Goal: Transaction & Acquisition: Book appointment/travel/reservation

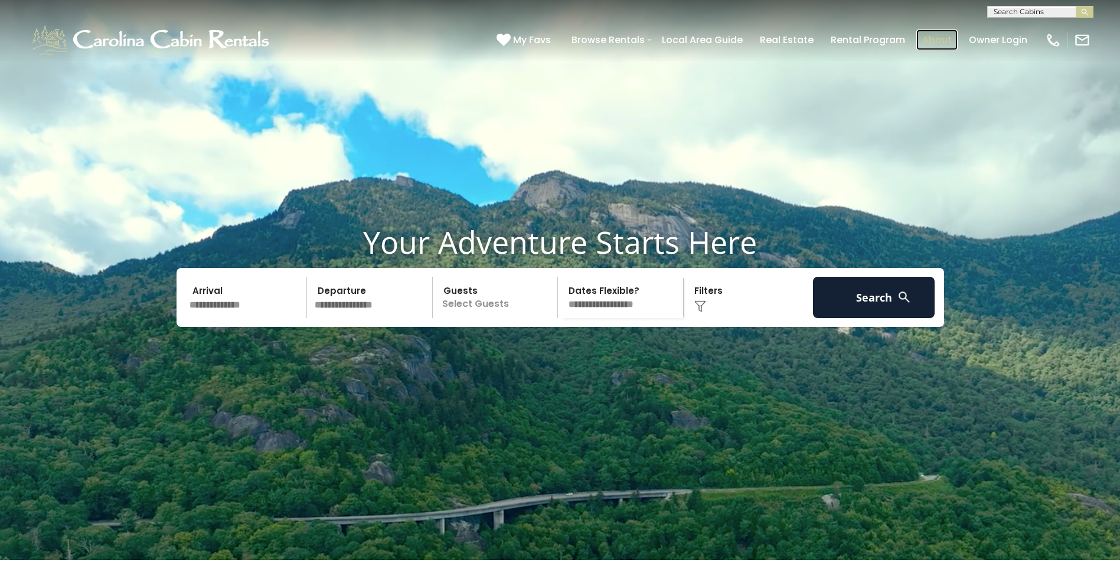
click at [534, 35] on link "About" at bounding box center [936, 40] width 41 height 21
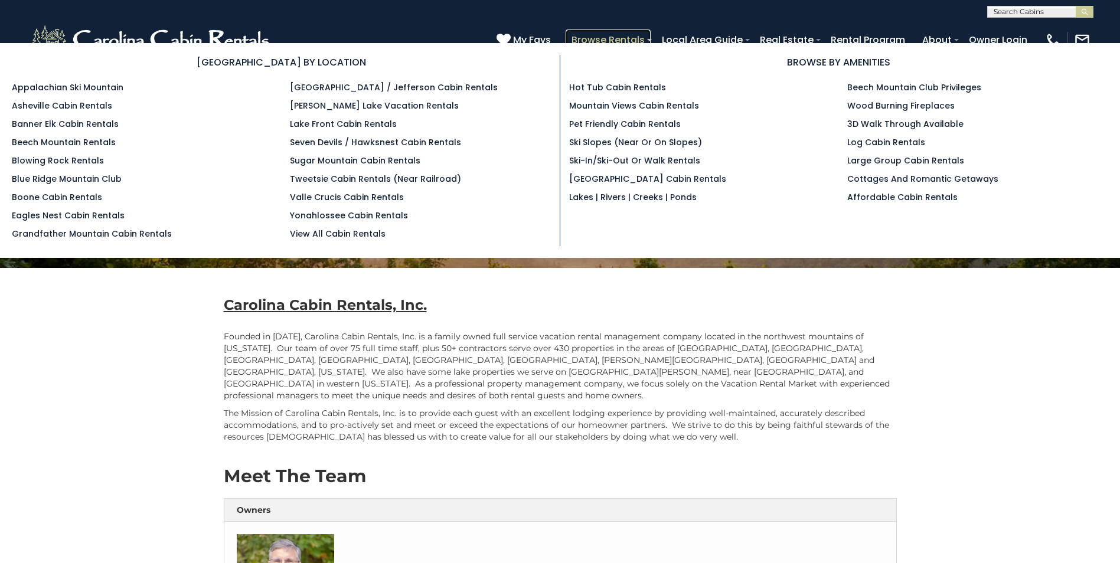
click at [603, 38] on link "Browse Rentals" at bounding box center [608, 40] width 85 height 21
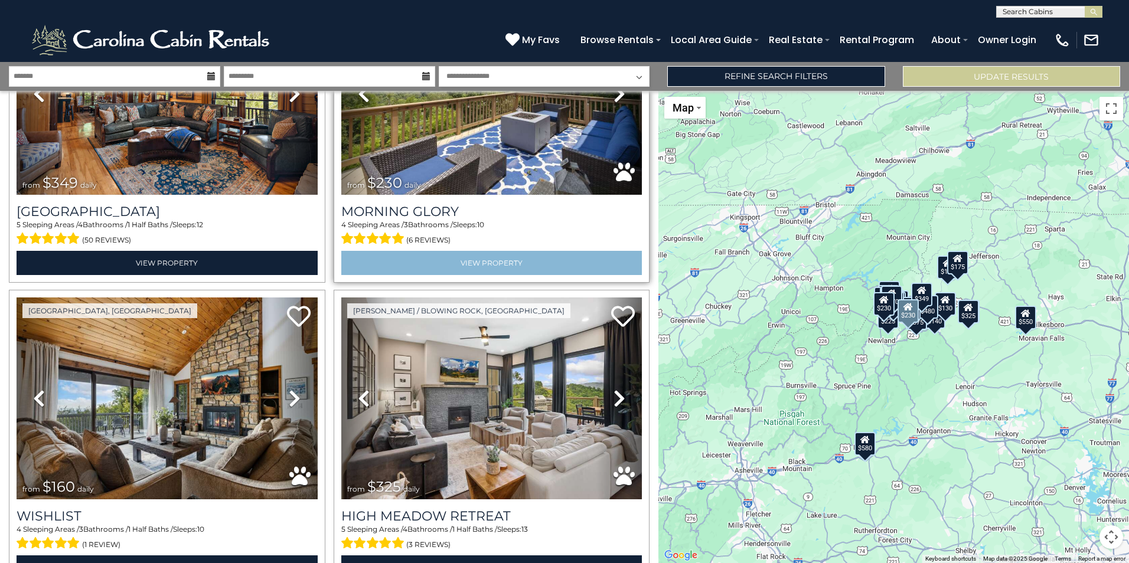
scroll to position [2066, 0]
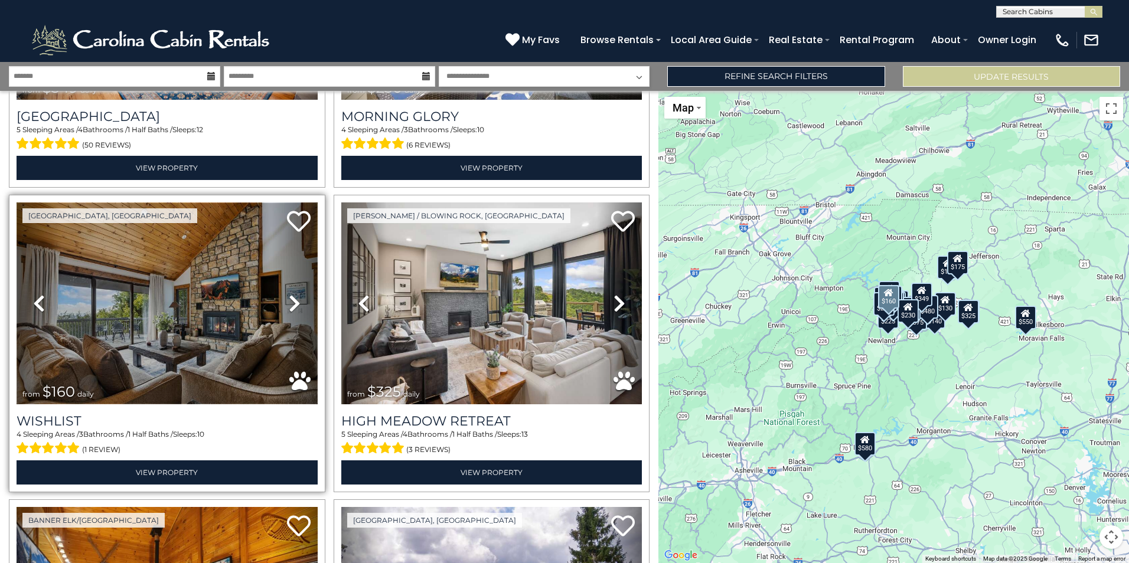
click at [244, 332] on img at bounding box center [167, 302] width 301 height 201
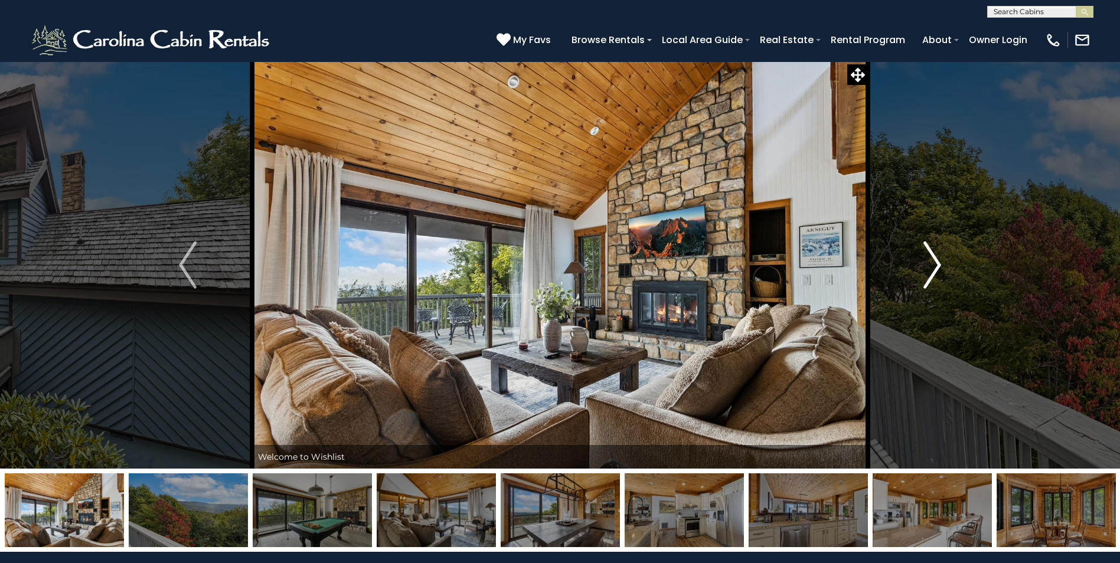
click at [928, 269] on img "Next" at bounding box center [932, 264] width 18 height 47
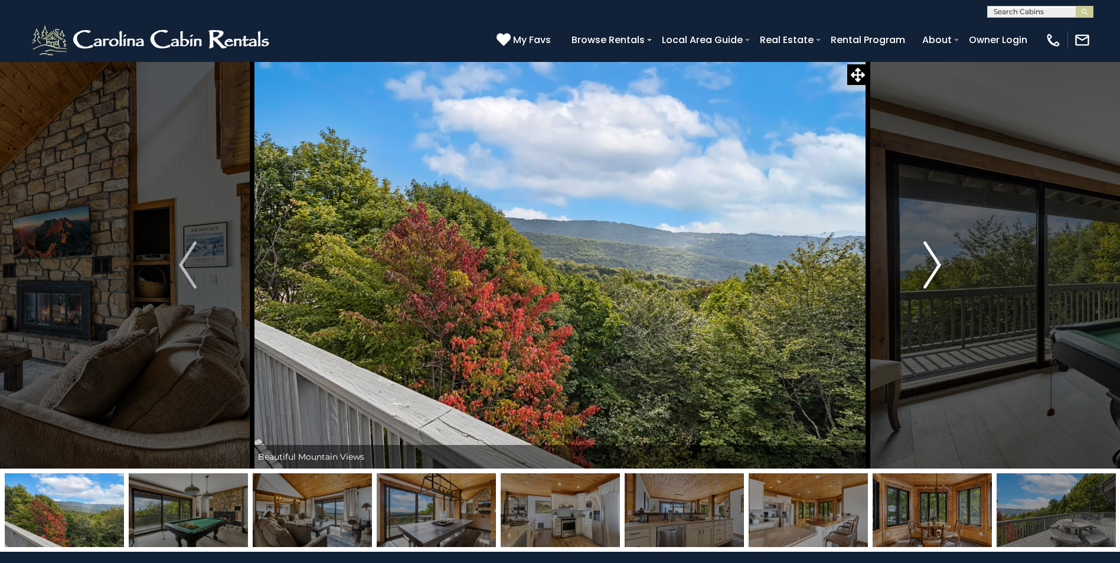
click at [927, 269] on img "Next" at bounding box center [932, 264] width 18 height 47
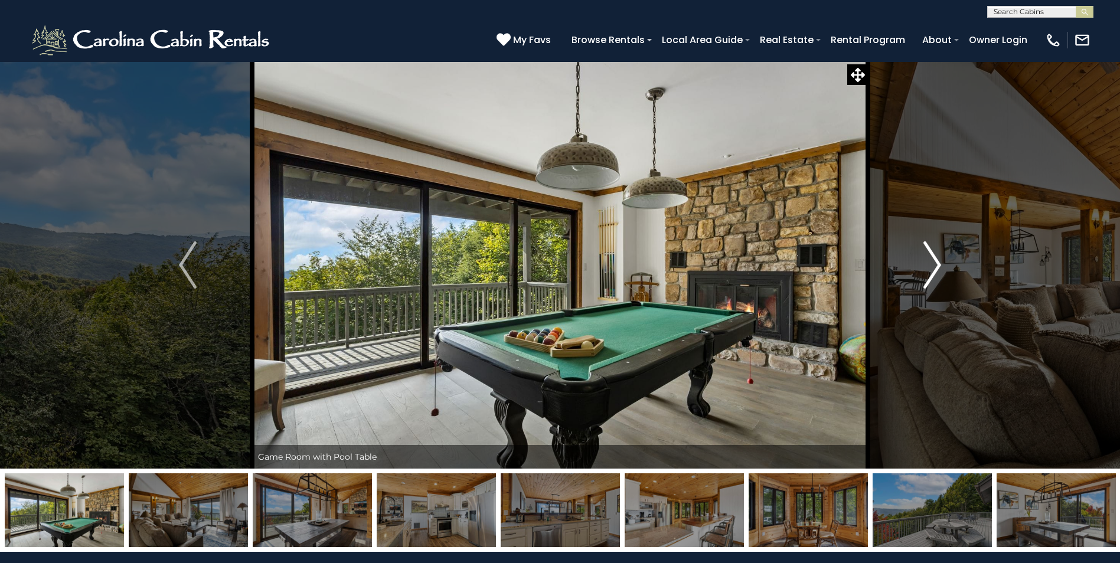
click at [927, 269] on img "Next" at bounding box center [932, 264] width 18 height 47
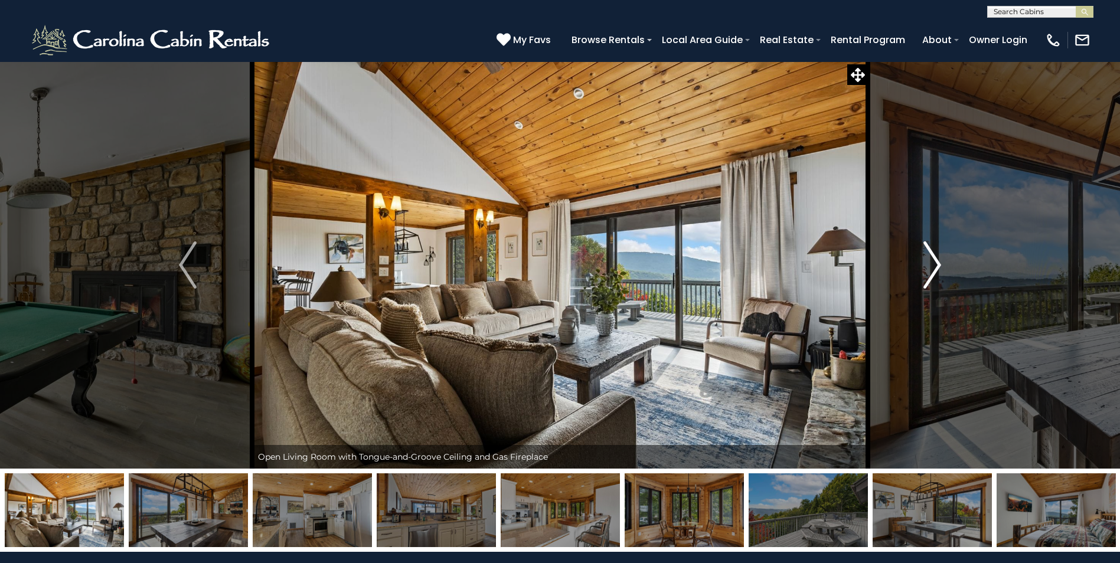
click at [933, 269] on img "Next" at bounding box center [932, 264] width 18 height 47
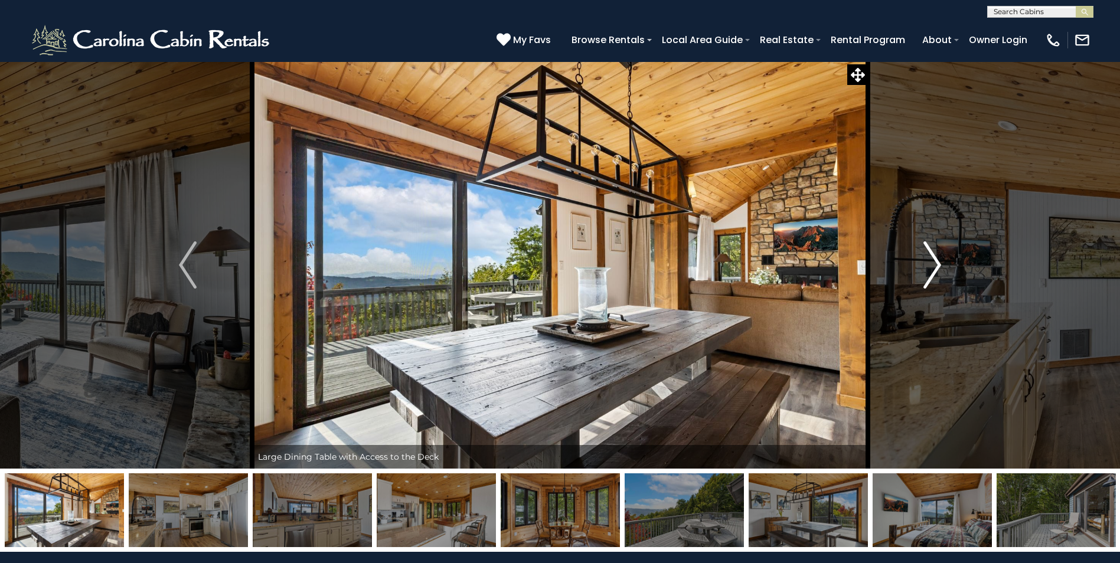
click at [932, 269] on img "Next" at bounding box center [932, 264] width 18 height 47
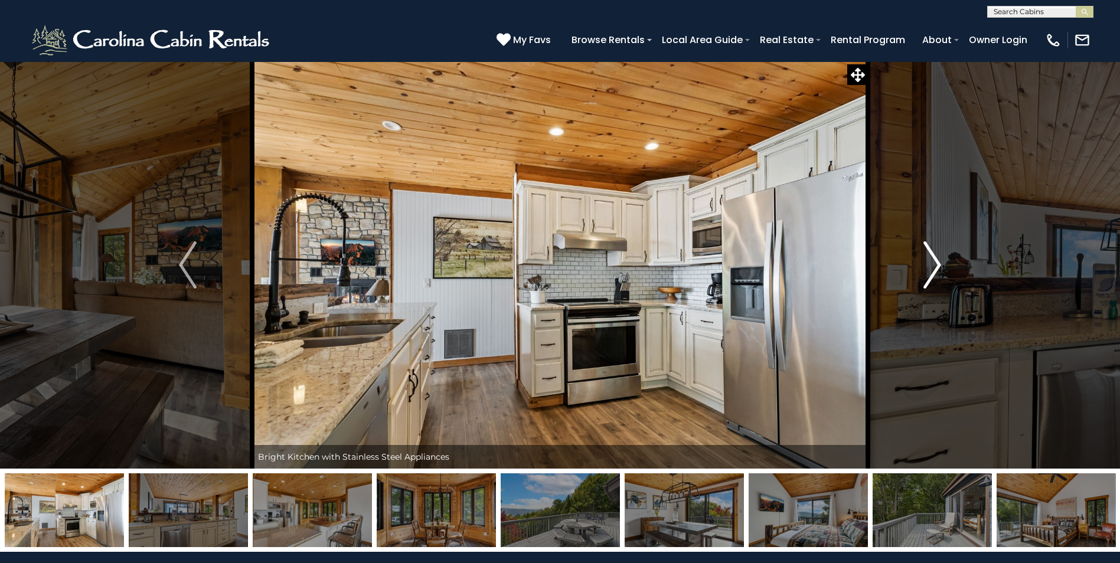
click at [932, 269] on img "Next" at bounding box center [932, 264] width 18 height 47
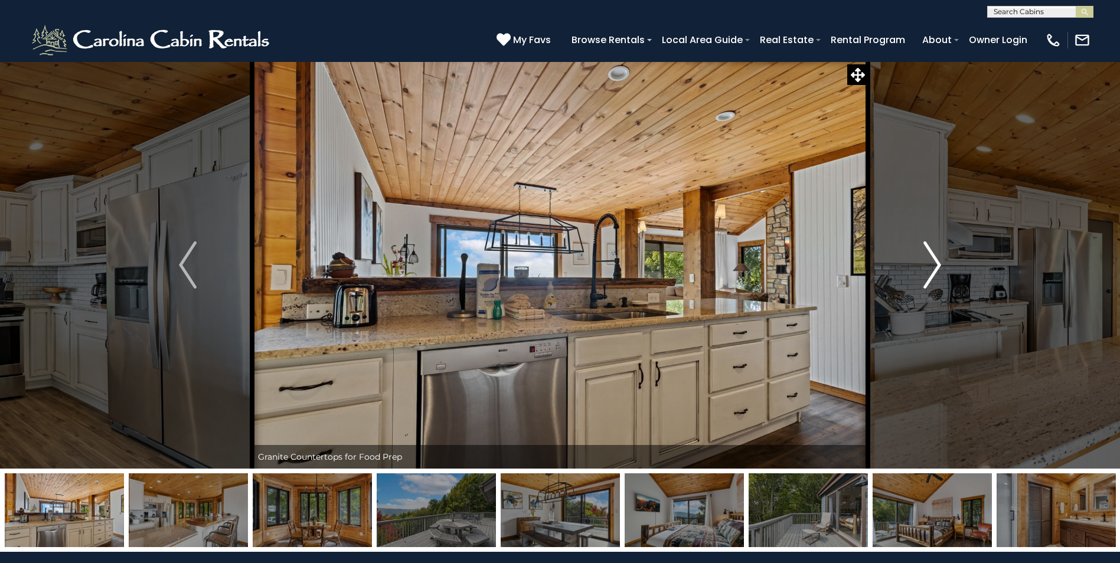
click at [932, 269] on img "Next" at bounding box center [932, 264] width 18 height 47
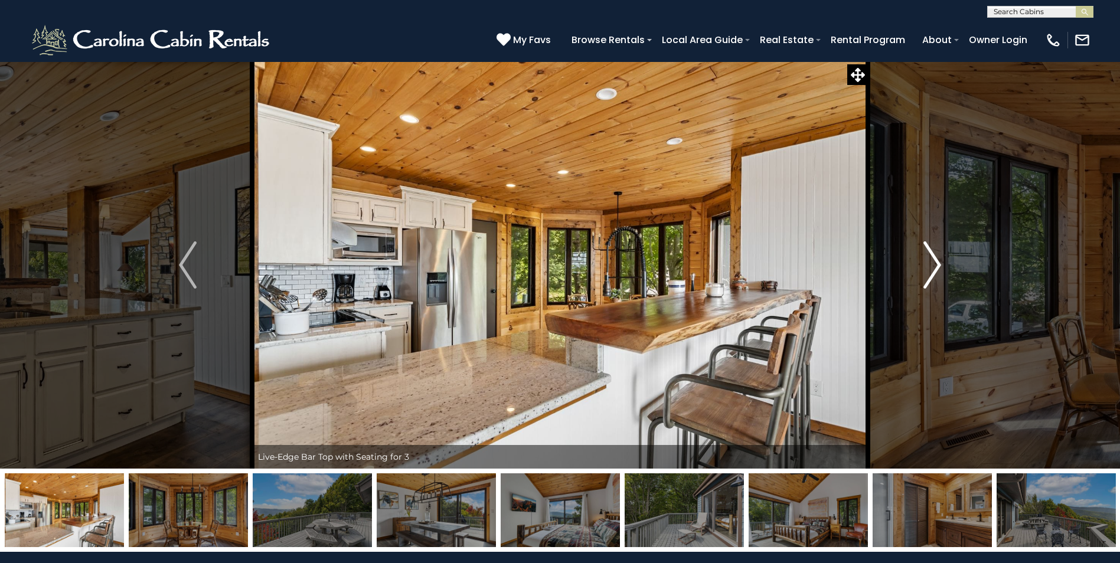
click at [932, 269] on img "Next" at bounding box center [932, 264] width 18 height 47
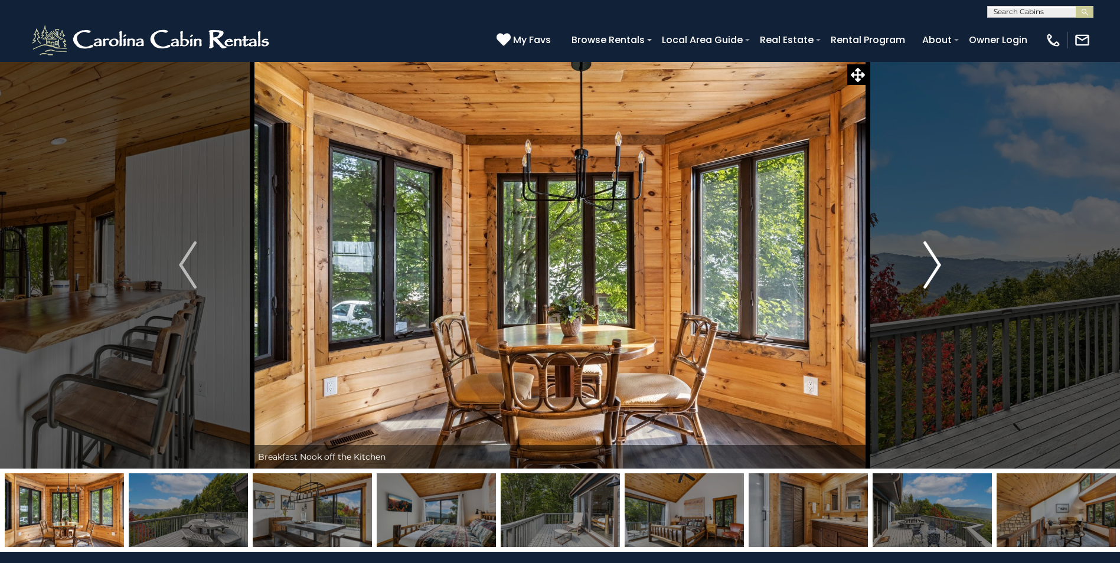
click at [931, 269] on img "Next" at bounding box center [932, 264] width 18 height 47
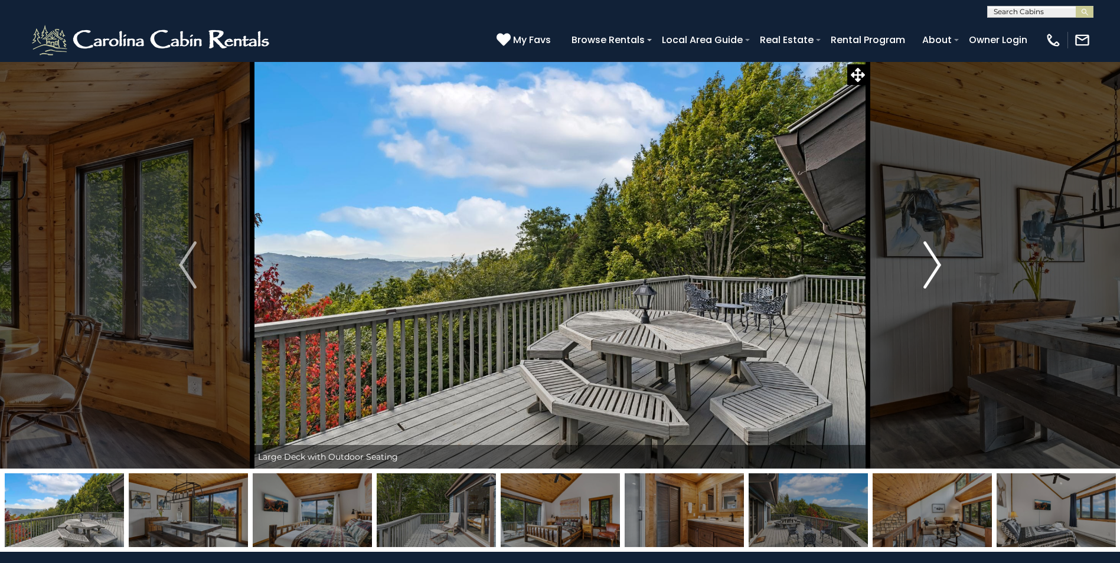
click at [931, 269] on img "Next" at bounding box center [932, 264] width 18 height 47
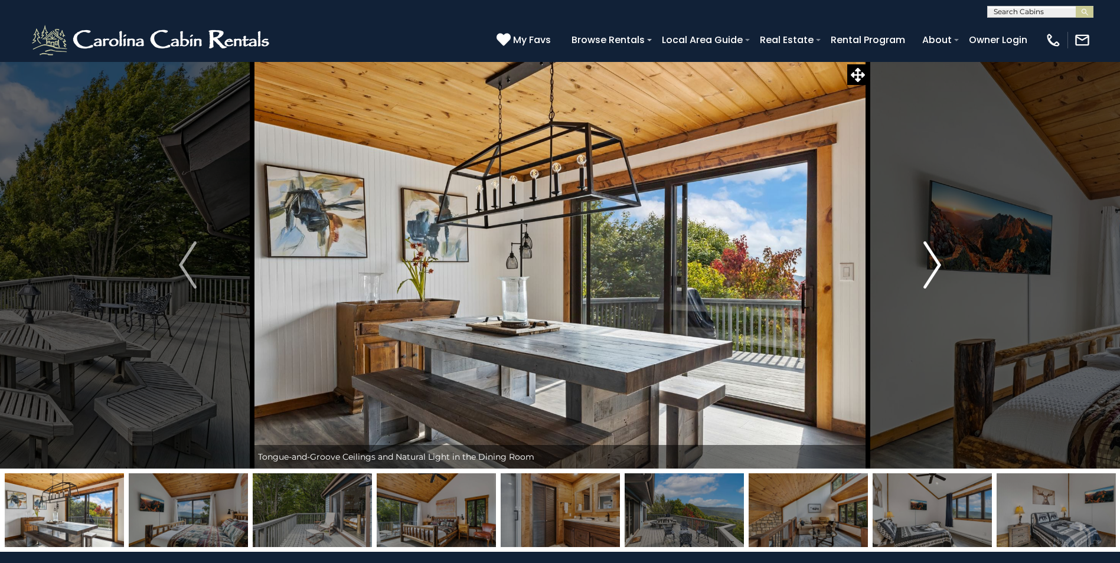
click at [931, 269] on img "Next" at bounding box center [932, 264] width 18 height 47
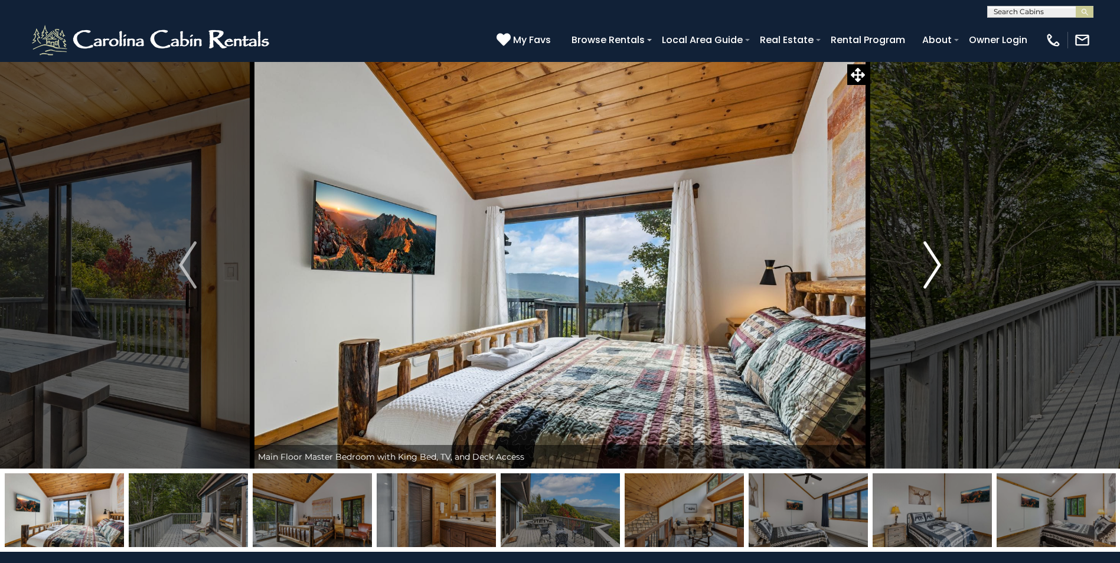
click at [929, 273] on img "Next" at bounding box center [932, 264] width 18 height 47
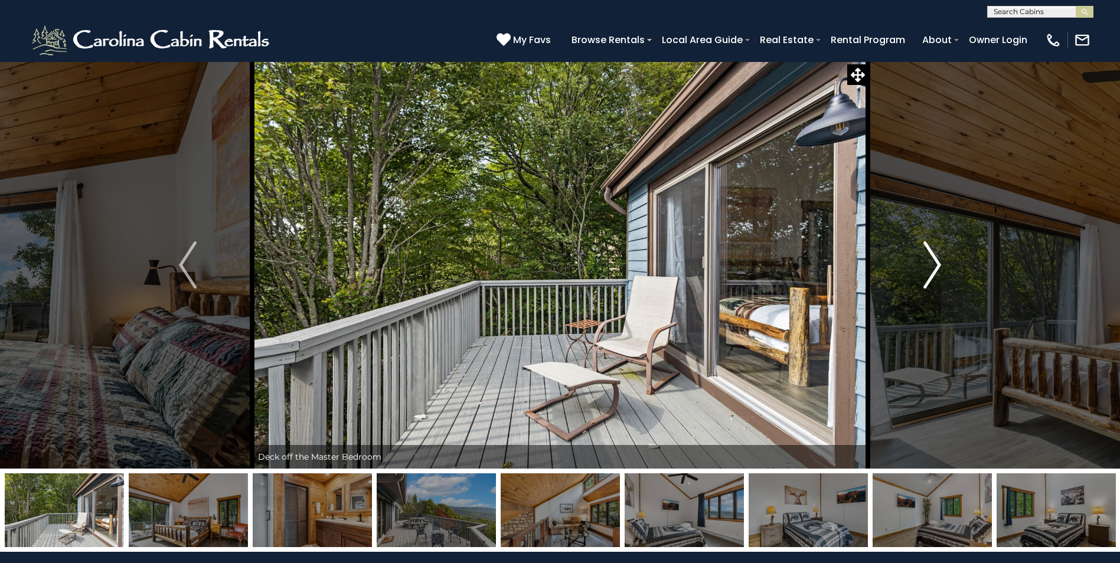
click at [929, 273] on img "Next" at bounding box center [932, 264] width 18 height 47
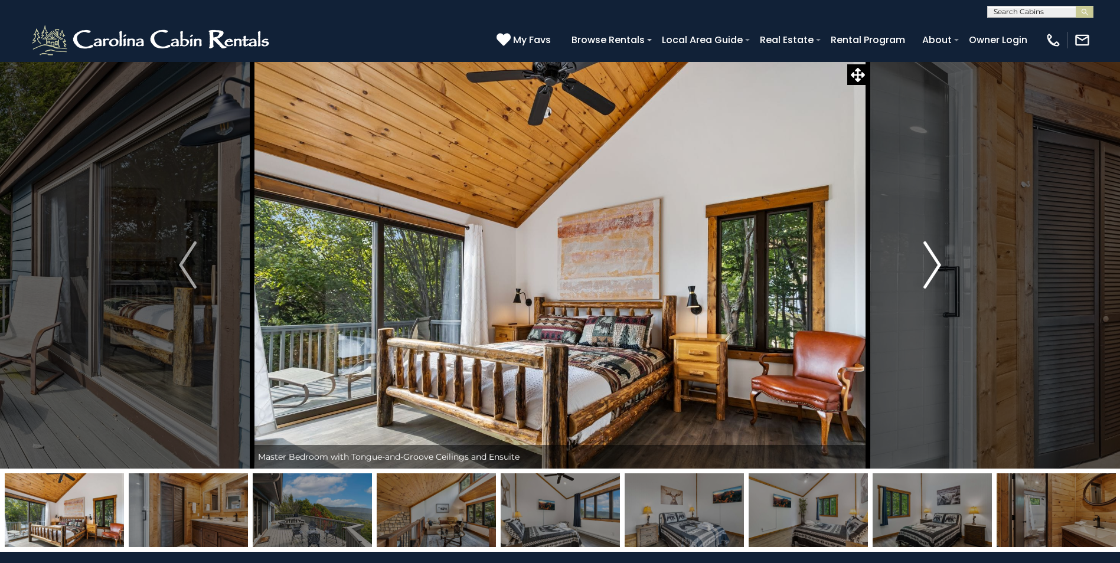
click at [929, 273] on img "Next" at bounding box center [932, 264] width 18 height 47
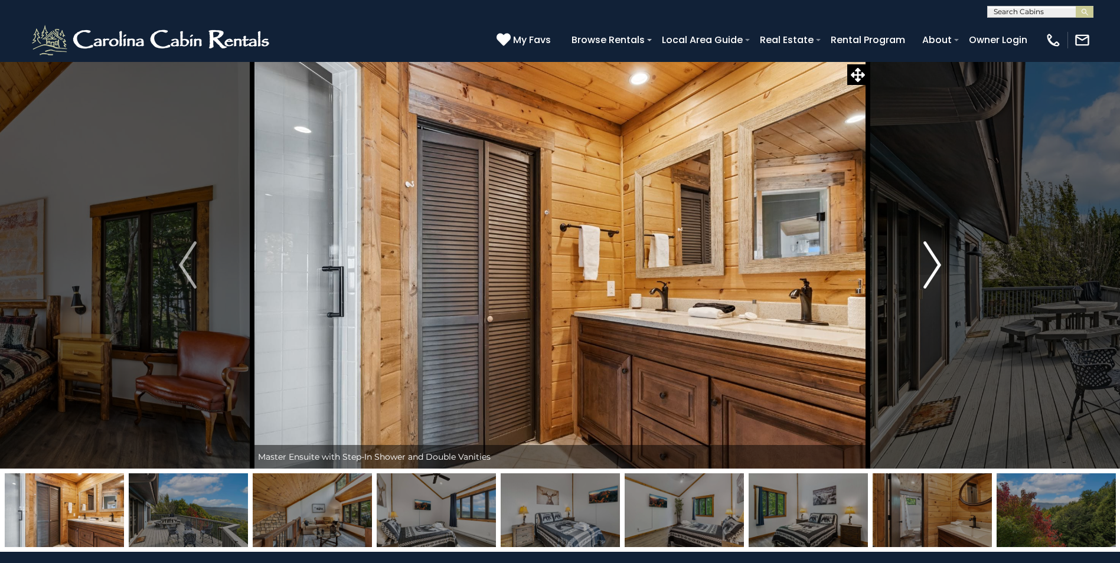
click at [929, 273] on img "Next" at bounding box center [932, 264] width 18 height 47
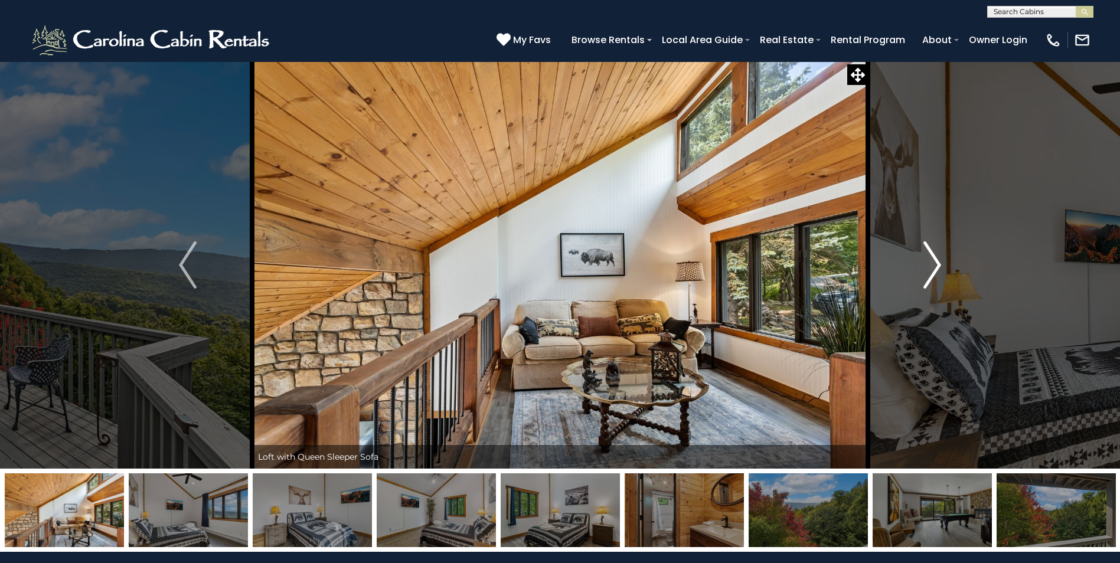
click at [929, 273] on img "Next" at bounding box center [932, 264] width 18 height 47
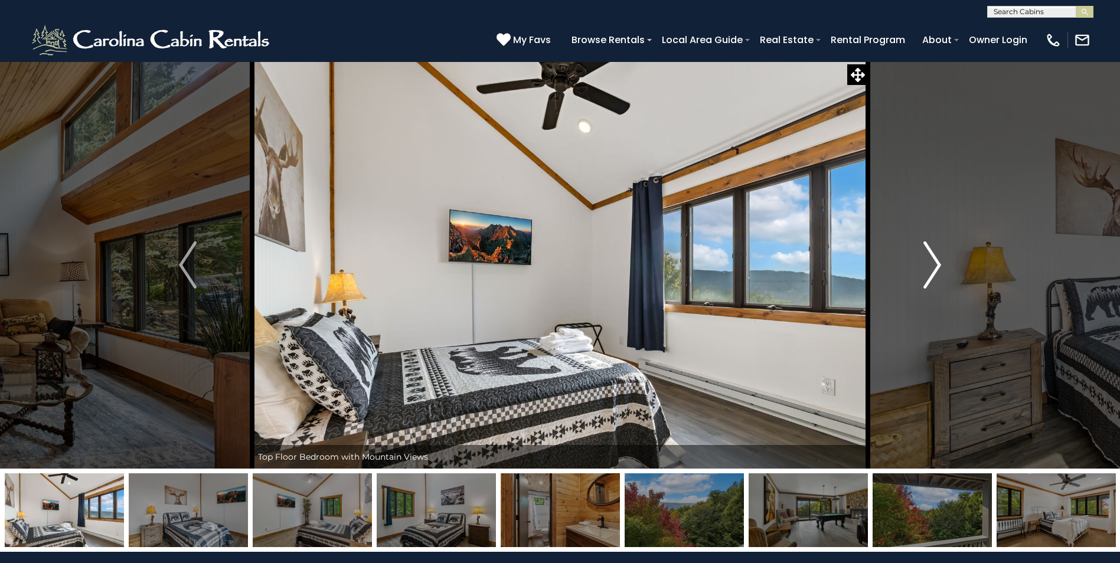
click at [929, 273] on img "Next" at bounding box center [932, 264] width 18 height 47
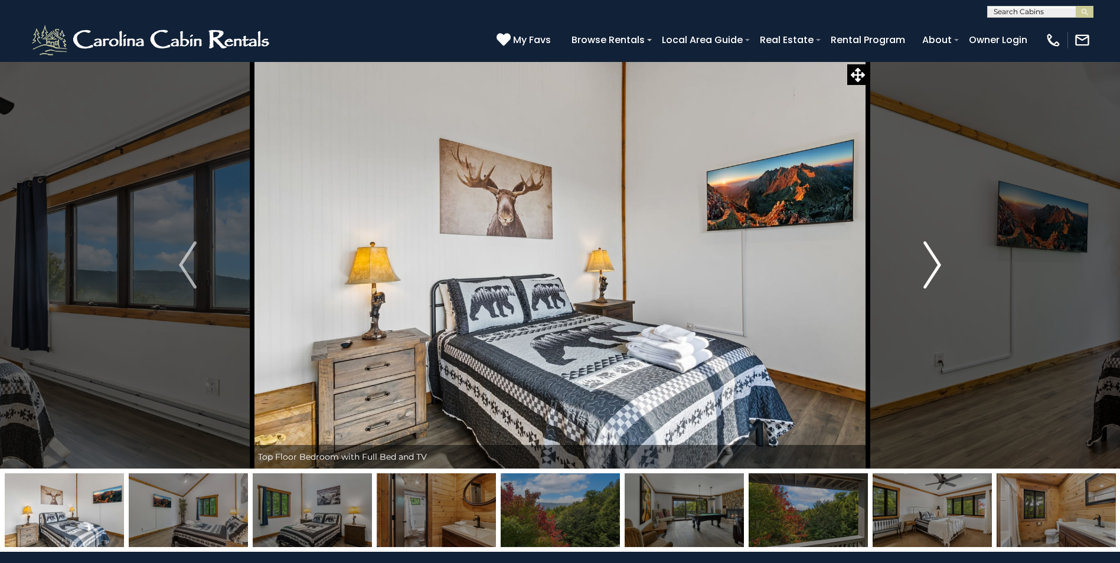
click at [929, 273] on img "Next" at bounding box center [932, 264] width 18 height 47
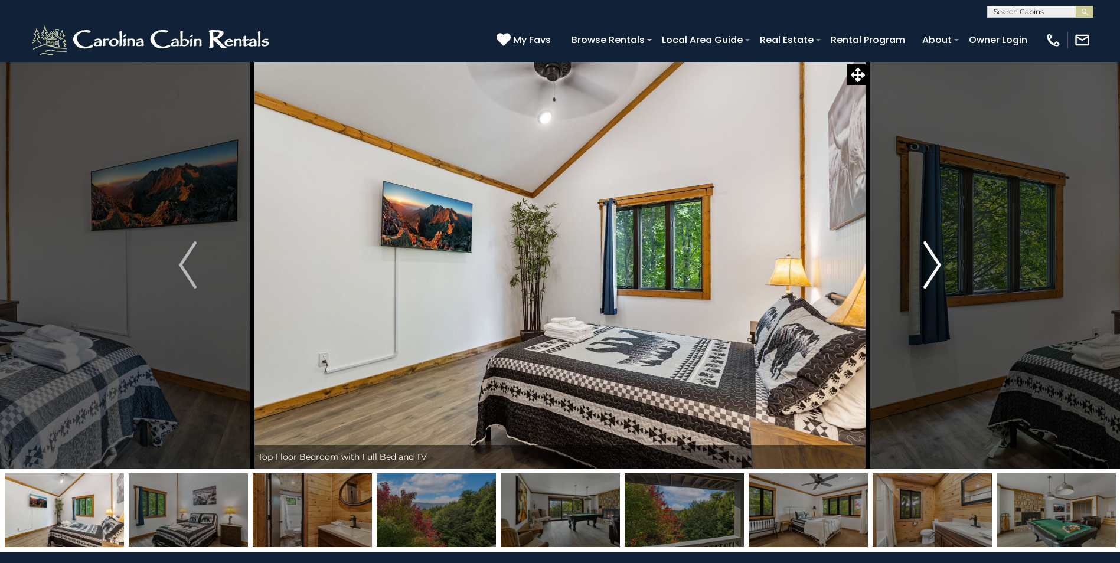
click at [929, 273] on img "Next" at bounding box center [932, 264] width 18 height 47
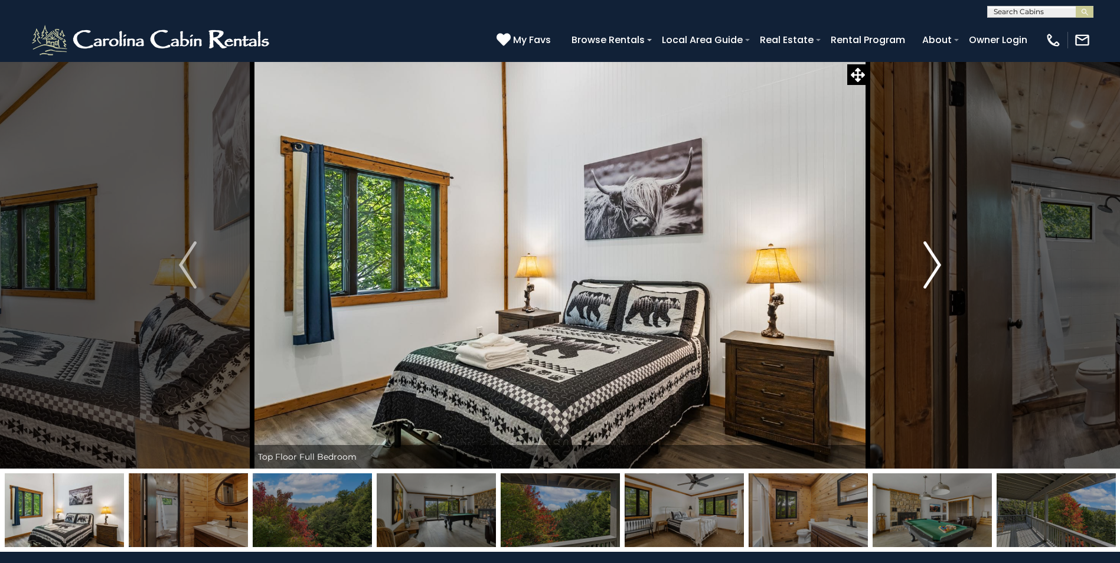
click at [929, 273] on img "Next" at bounding box center [932, 264] width 18 height 47
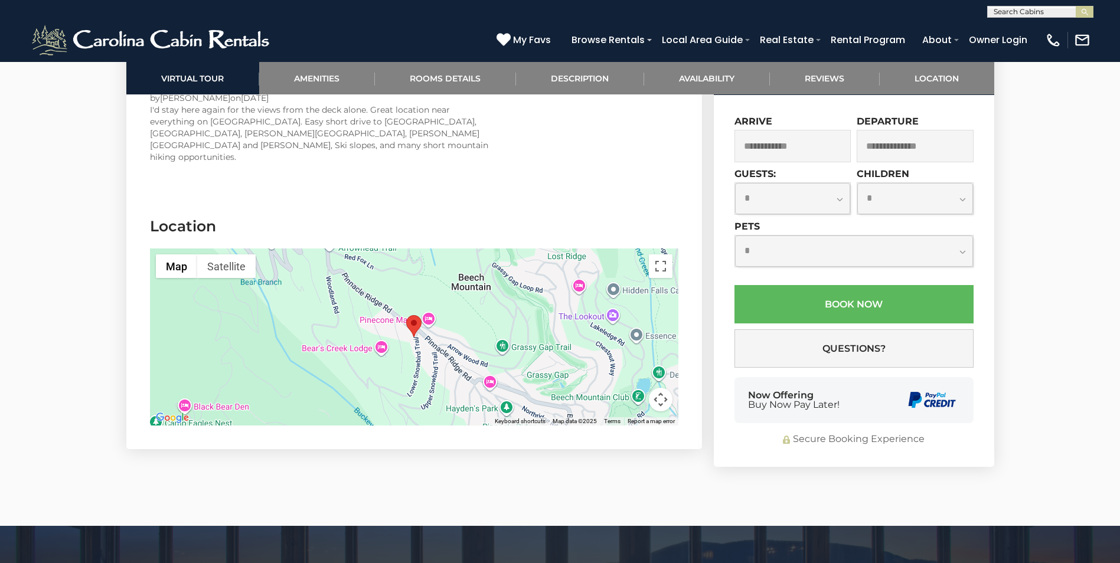
scroll to position [2893, 0]
